Goal: Task Accomplishment & Management: Use online tool/utility

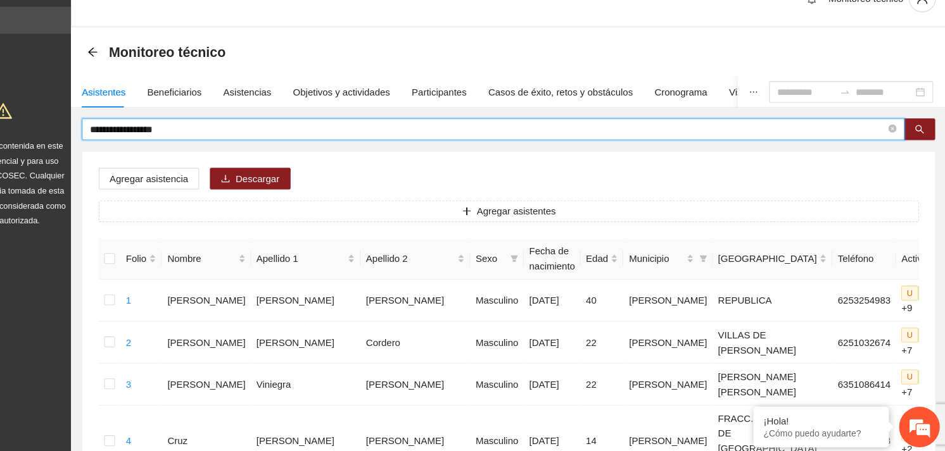
drag, startPoint x: 246, startPoint y: 144, endPoint x: 123, endPoint y: 159, distance: 124.3
type input "*"
type input "**********"
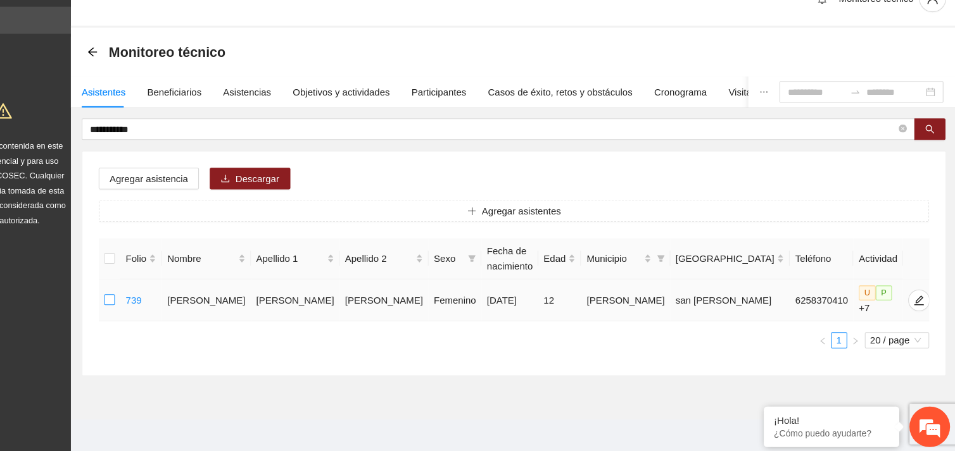
click at [165, 308] on label at bounding box center [163, 308] width 10 height 14
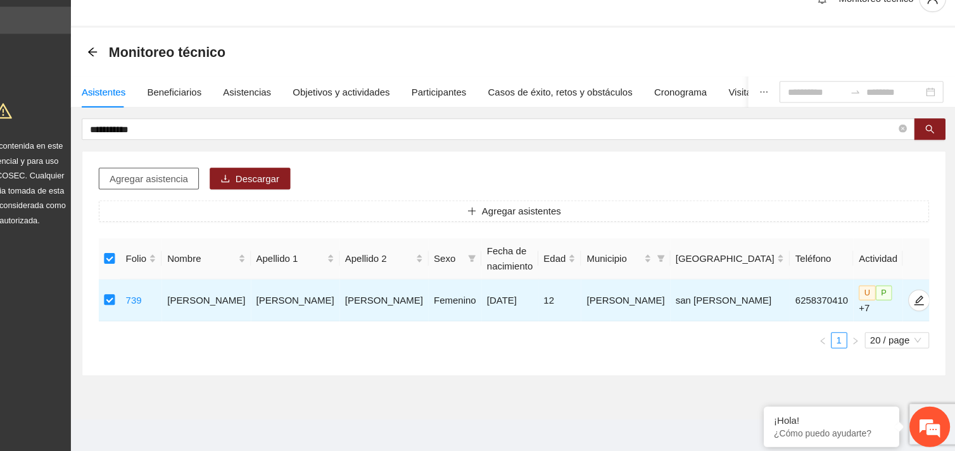
click at [215, 199] on span "Agregar asistencia" at bounding box center [199, 194] width 73 height 14
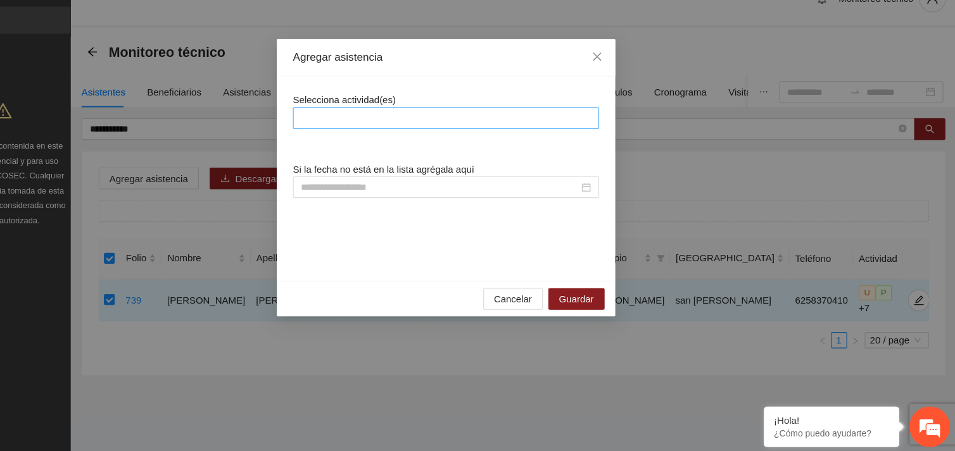
click at [432, 142] on div at bounding box center [478, 137] width 280 height 15
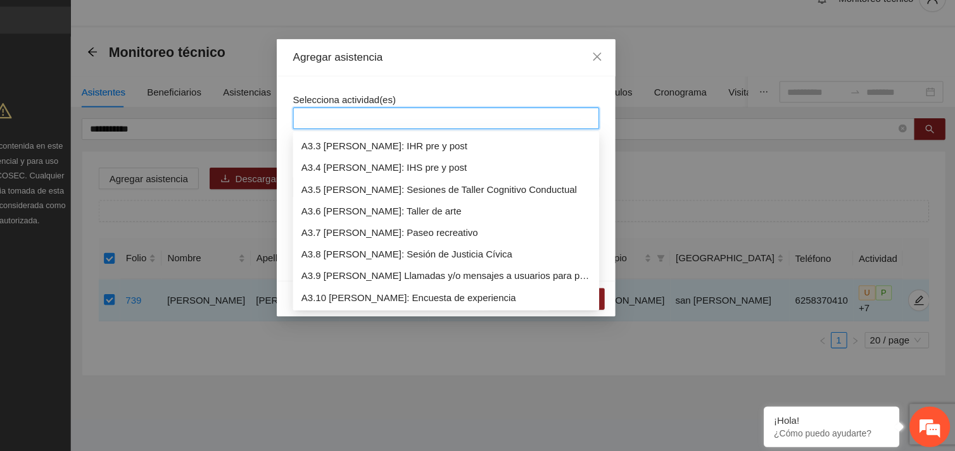
scroll to position [688, 0]
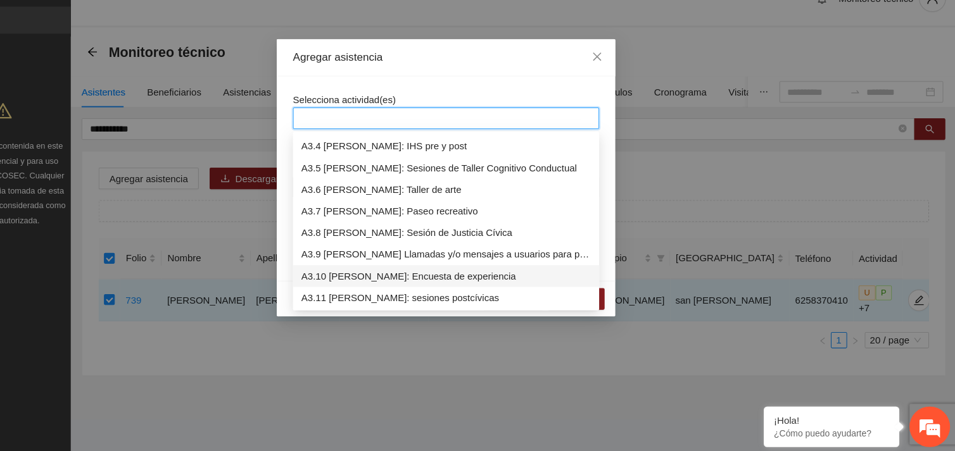
click at [425, 284] on div "A3.10 [PERSON_NAME]: Encuesta de experiencia" at bounding box center [477, 285] width 271 height 14
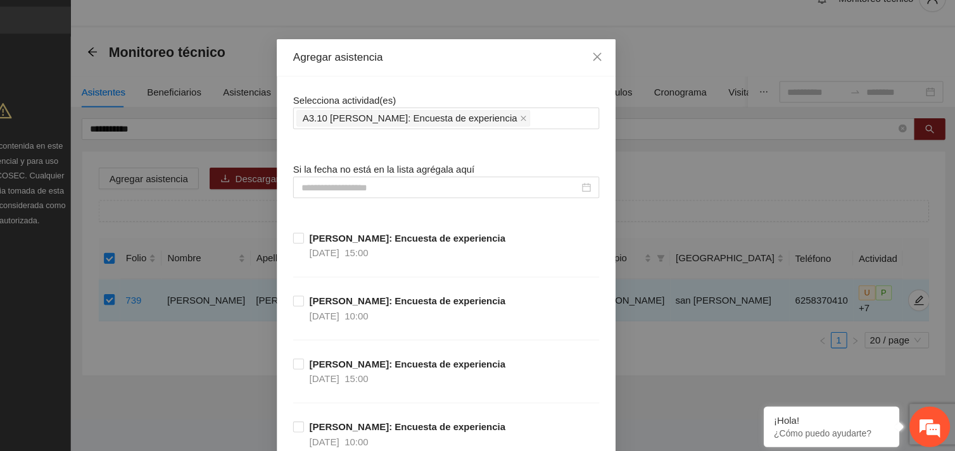
click at [483, 114] on div "Selecciona actividad(es) A3.10 [PERSON_NAME]: Encuesta de experiencia" at bounding box center [477, 130] width 286 height 34
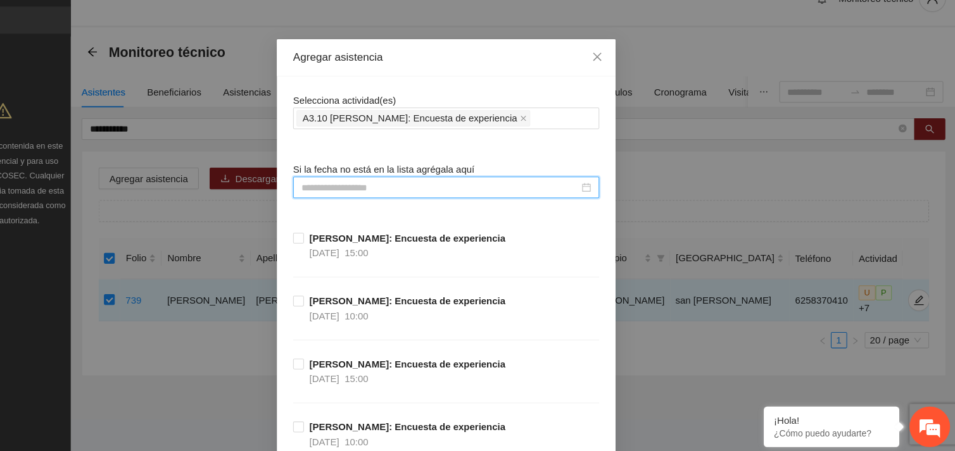
click at [415, 201] on input at bounding box center [472, 202] width 260 height 14
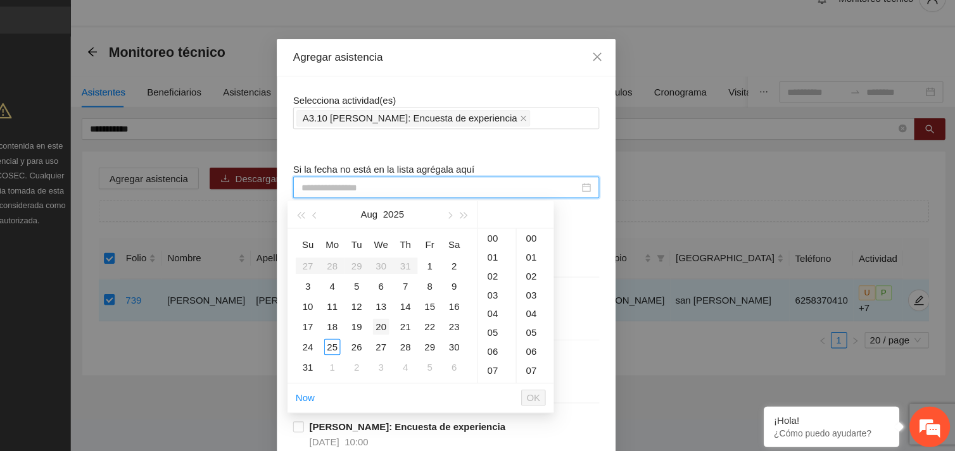
click at [418, 336] on div "20" at bounding box center [416, 332] width 15 height 15
click at [519, 365] on div "18" at bounding box center [524, 366] width 35 height 18
click at [557, 252] on div "30" at bounding box center [560, 248] width 35 height 18
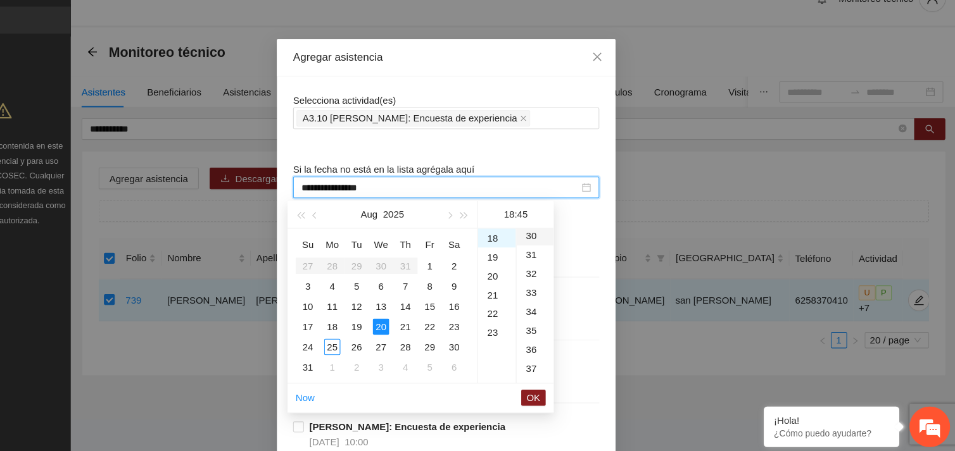
type input "**********"
click at [559, 396] on span "OK" at bounding box center [559, 399] width 13 height 14
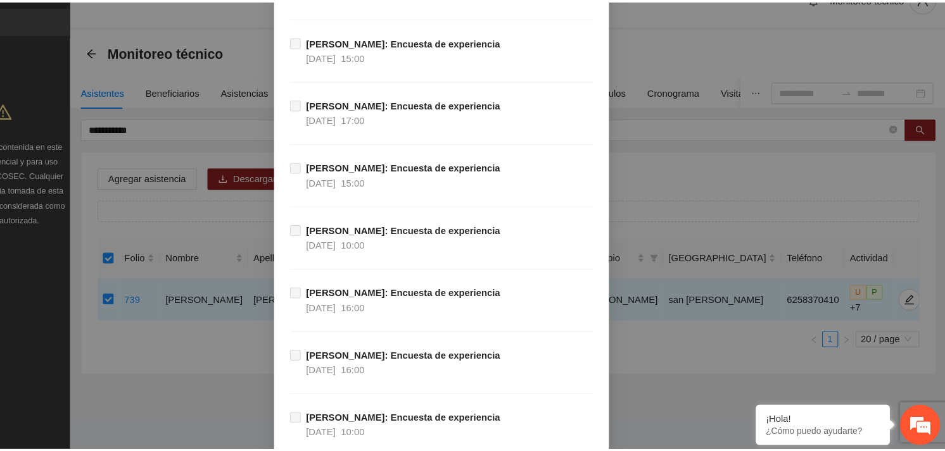
scroll to position [12496, 0]
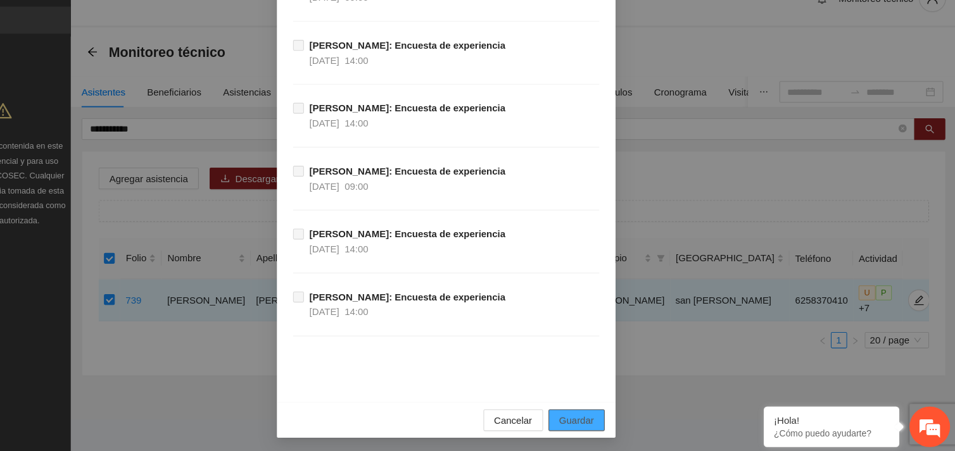
click at [611, 419] on button "Guardar" at bounding box center [599, 420] width 53 height 20
